Goal: Task Accomplishment & Management: Manage account settings

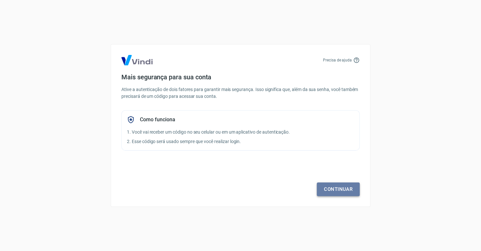
click at [343, 190] on link "Continuar" at bounding box center [338, 189] width 43 height 14
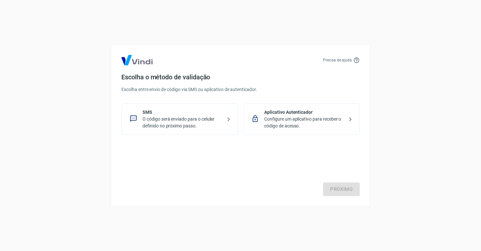
click at [343, 189] on div "Próximo" at bounding box center [240, 169] width 238 height 53
click at [171, 118] on p "O código será enviado para o celular definido no próximo passo." at bounding box center [183, 123] width 80 height 14
click at [343, 187] on link "Próximo" at bounding box center [341, 189] width 37 height 14
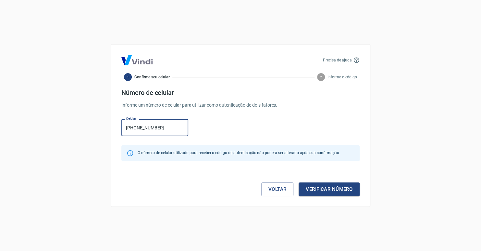
type input "[PHONE_NUMBER]"
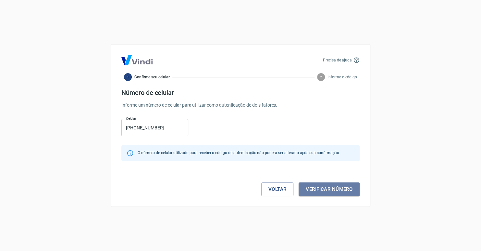
click at [343, 187] on button "Verificar número" at bounding box center [329, 189] width 61 height 14
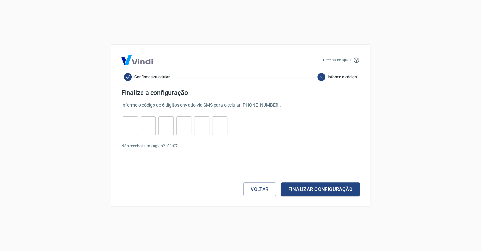
click at [133, 128] on input "tel" at bounding box center [130, 126] width 15 height 14
type input "5"
type input "7"
type input "3"
type input "5"
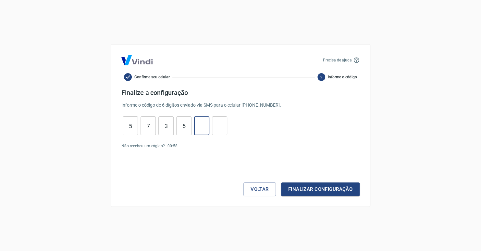
type input "6"
type input "2"
click at [297, 184] on button "Finalizar configuração" at bounding box center [320, 189] width 79 height 14
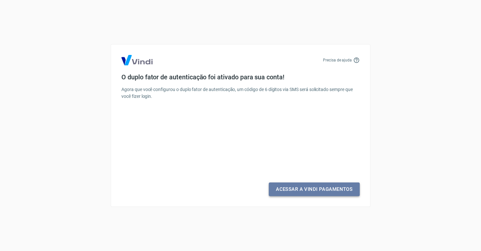
click at [300, 193] on link "Acessar a Vindi Pagamentos" at bounding box center [314, 189] width 91 height 14
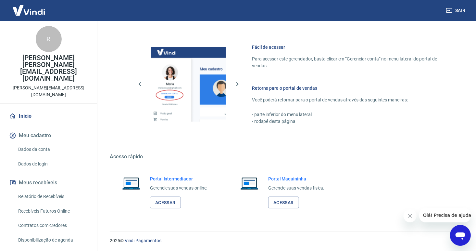
scroll to position [335, 0]
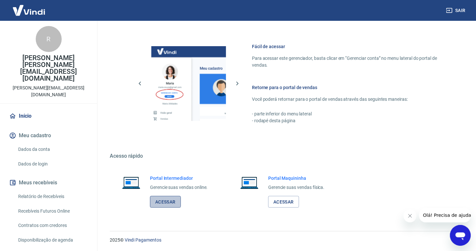
click at [162, 204] on link "Acessar" at bounding box center [165, 202] width 31 height 12
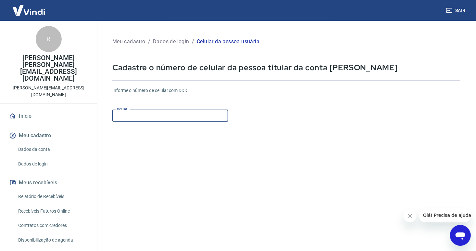
click at [144, 118] on input "Celular" at bounding box center [170, 115] width 116 height 12
type input "[PHONE_NUMBER]"
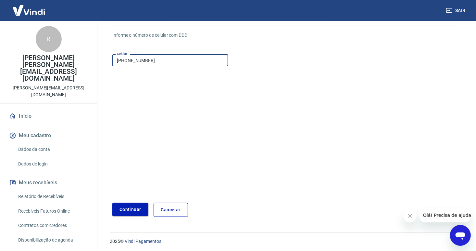
scroll to position [56, 0]
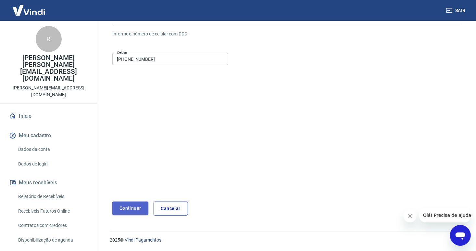
click at [137, 208] on button "Continuar" at bounding box center [130, 207] width 36 height 13
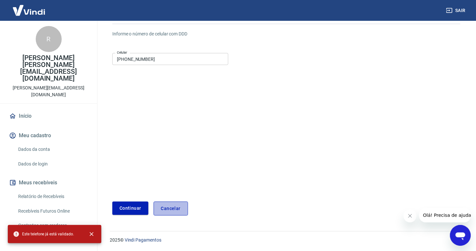
click at [177, 210] on link "Cancelar" at bounding box center [171, 208] width 34 height 14
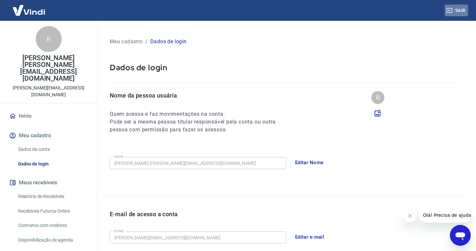
click at [465, 10] on button "Sair" at bounding box center [456, 11] width 23 height 12
